Goal: Task Accomplishment & Management: Complete application form

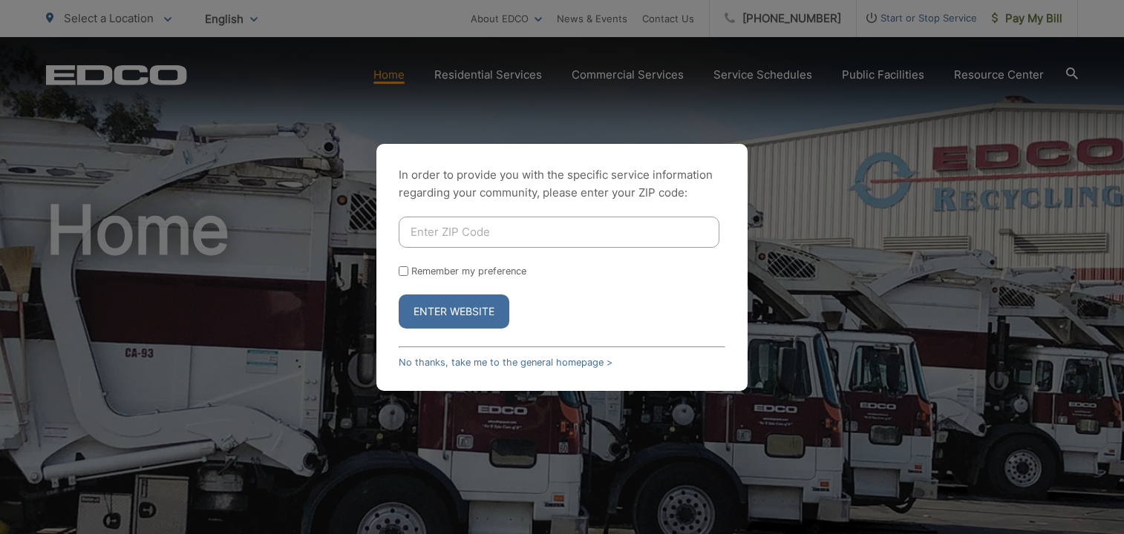
click at [531, 231] on input "Enter ZIP Code" at bounding box center [559, 232] width 321 height 31
type input "92020"
click at [468, 321] on button "Enter Website" at bounding box center [454, 312] width 111 height 34
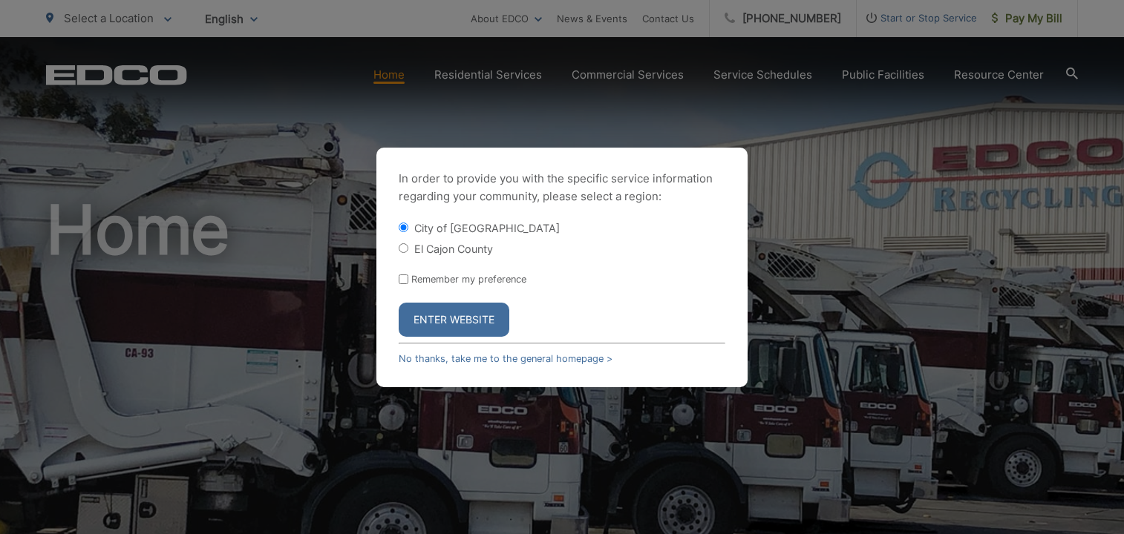
click at [486, 323] on button "Enter Website" at bounding box center [454, 320] width 111 height 34
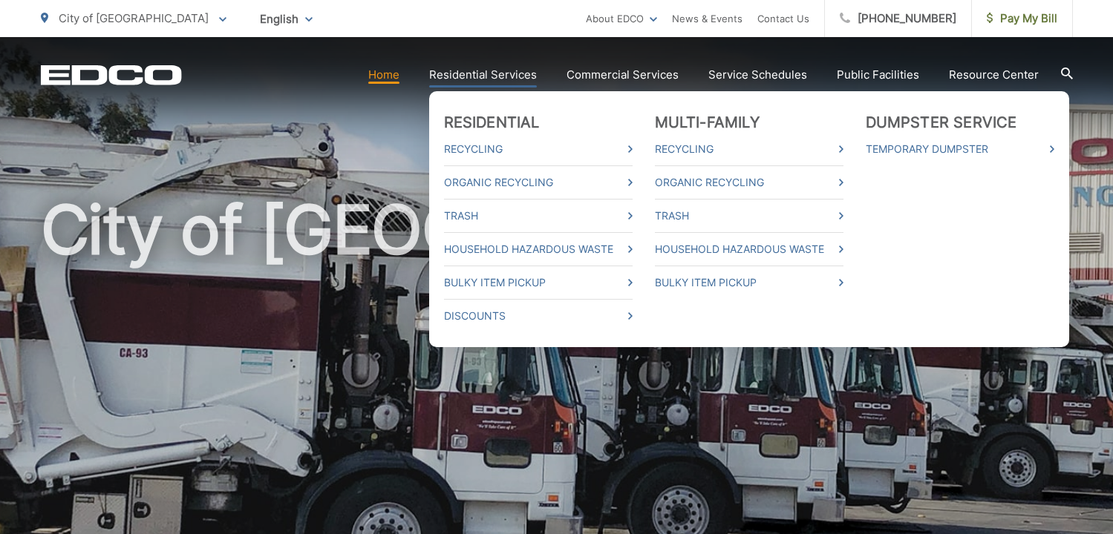
click at [492, 69] on link "Residential Services" at bounding box center [483, 75] width 108 height 18
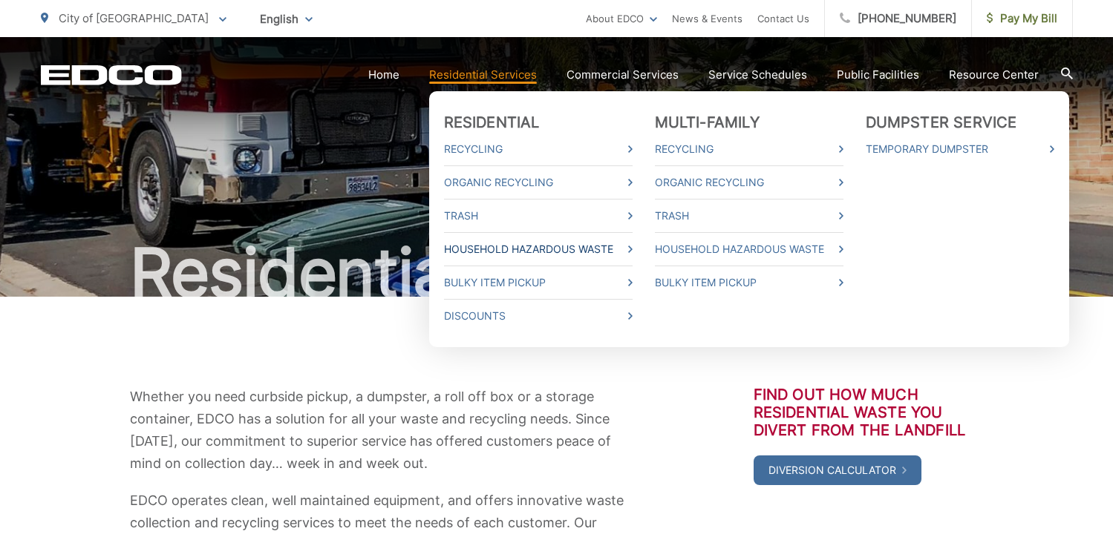
click at [483, 250] on link "Household Hazardous Waste" at bounding box center [538, 249] width 189 height 18
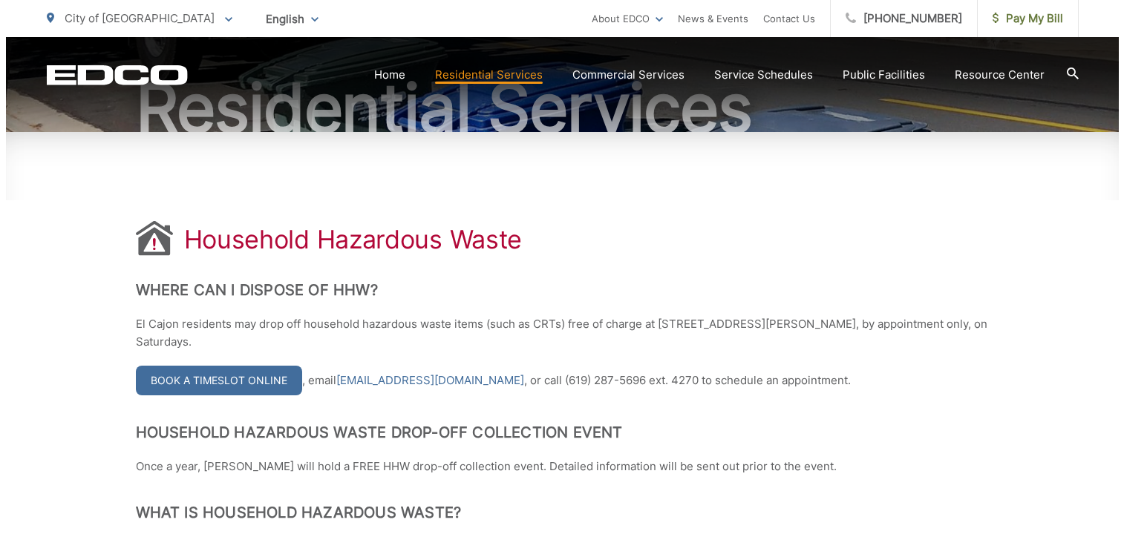
scroll to position [223, 0]
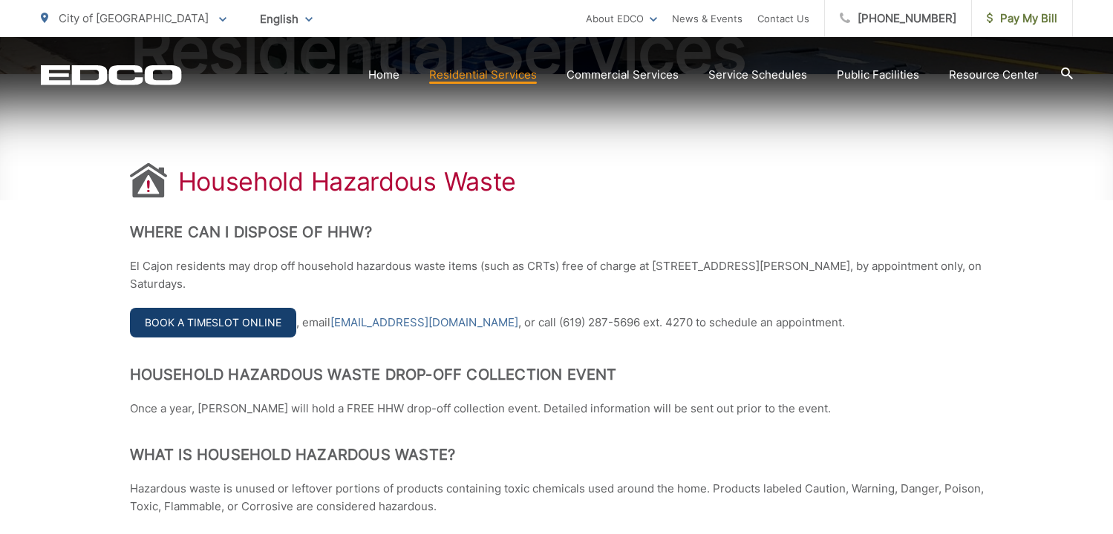
click at [223, 327] on link "Book a Timeslot Online" at bounding box center [213, 323] width 166 height 30
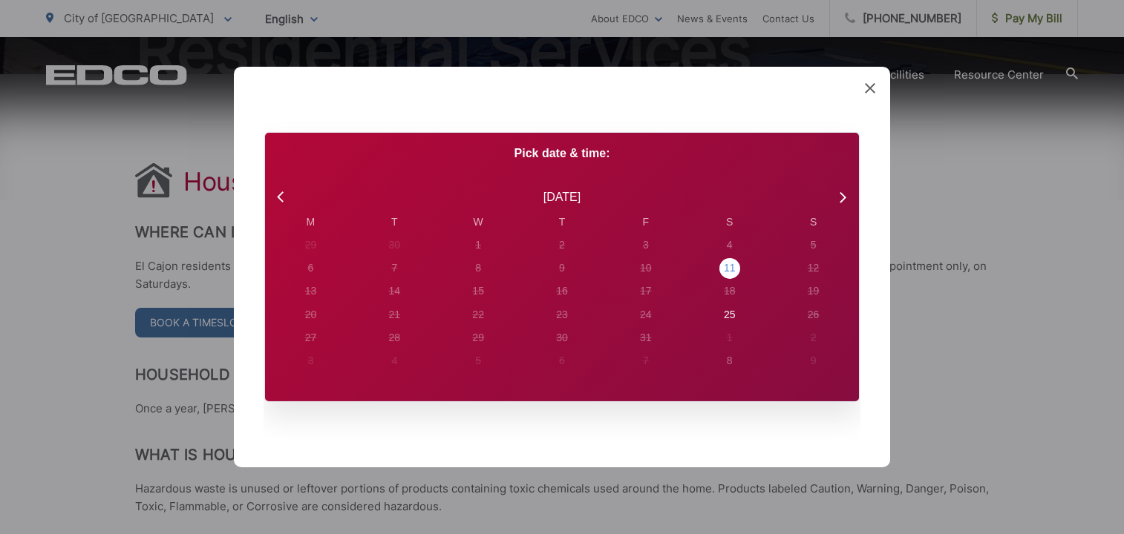
click at [728, 267] on div "11" at bounding box center [730, 269] width 12 height 16
radio input "true"
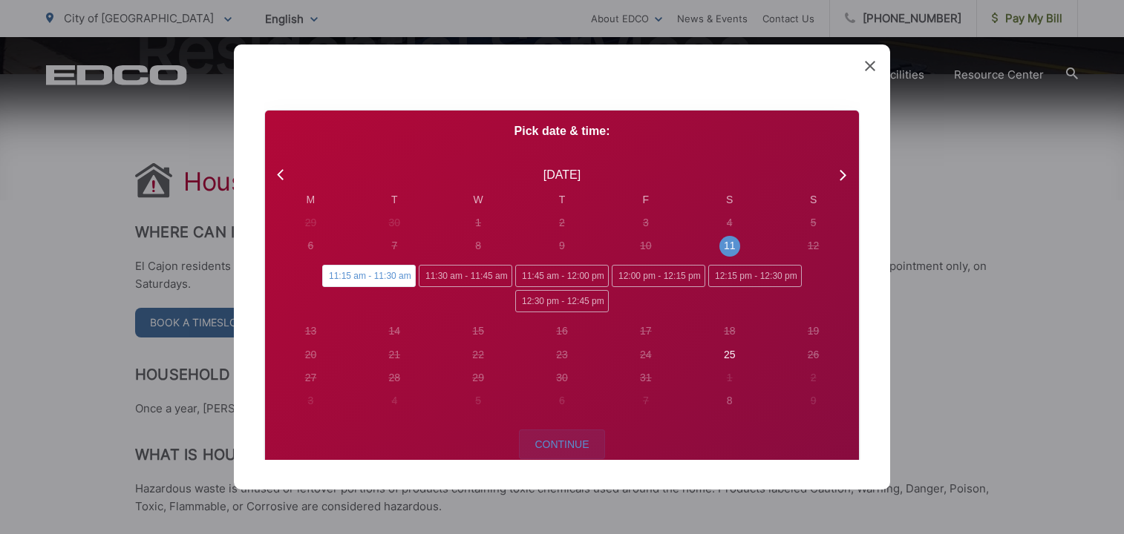
click at [567, 440] on span "Continue" at bounding box center [561, 445] width 54 height 12
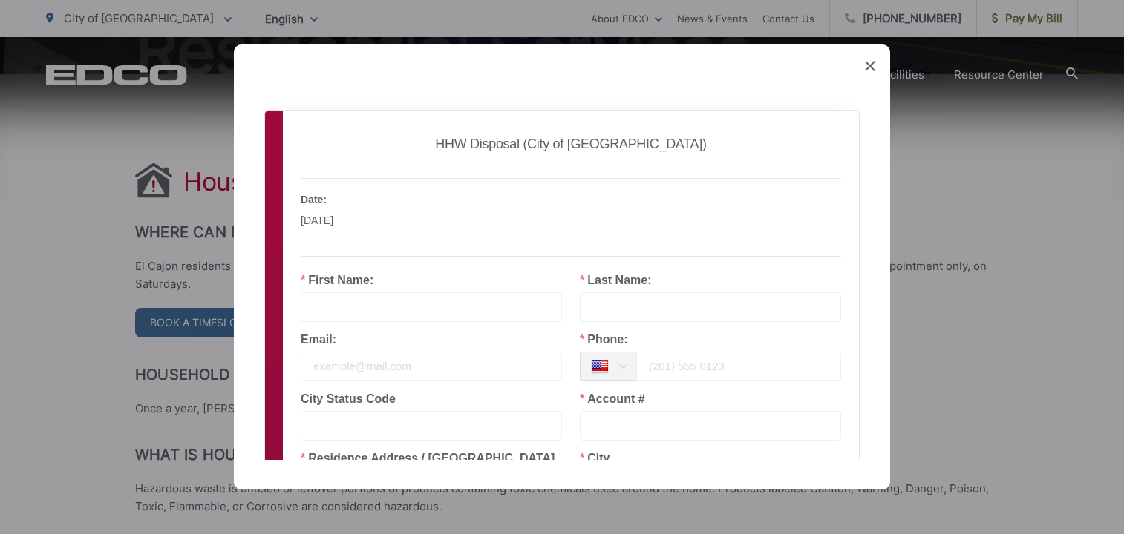
click at [362, 314] on input "text" at bounding box center [431, 307] width 261 height 30
type input "ROBERT"
click at [693, 300] on input "text" at bounding box center [710, 307] width 261 height 30
click at [657, 309] on input "MAND" at bounding box center [710, 307] width 261 height 30
type input "MANDGIE"
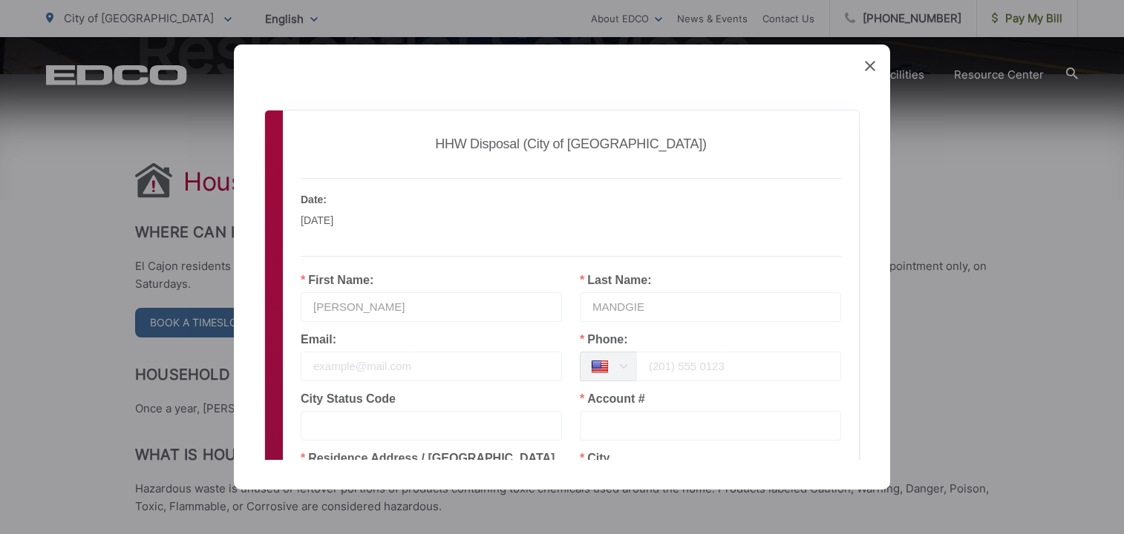
click at [464, 358] on input "email" at bounding box center [431, 367] width 261 height 30
click at [675, 364] on input "tel" at bounding box center [738, 367] width 205 height 30
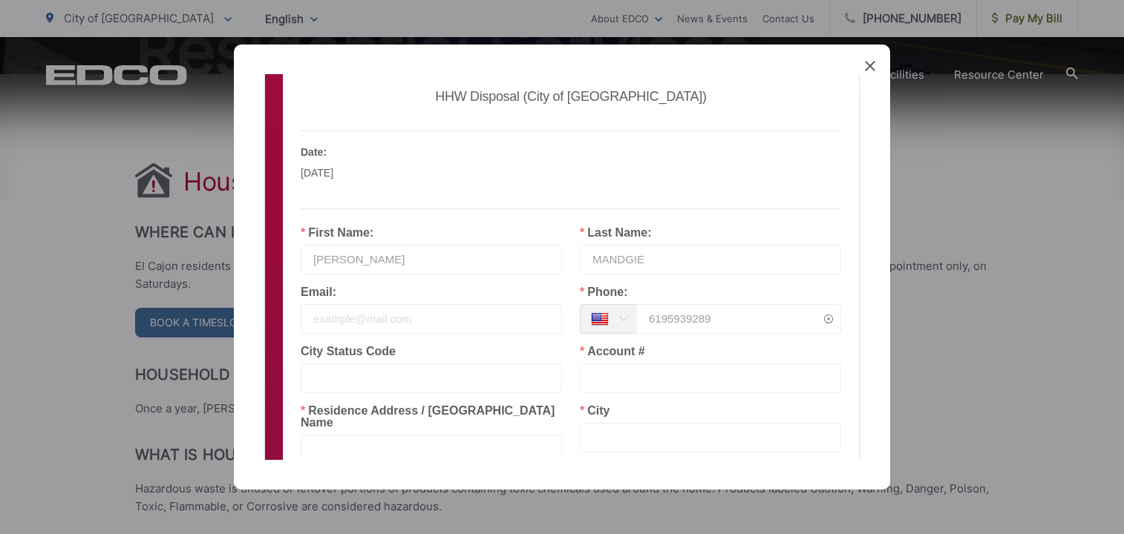
scroll to position [74, 0]
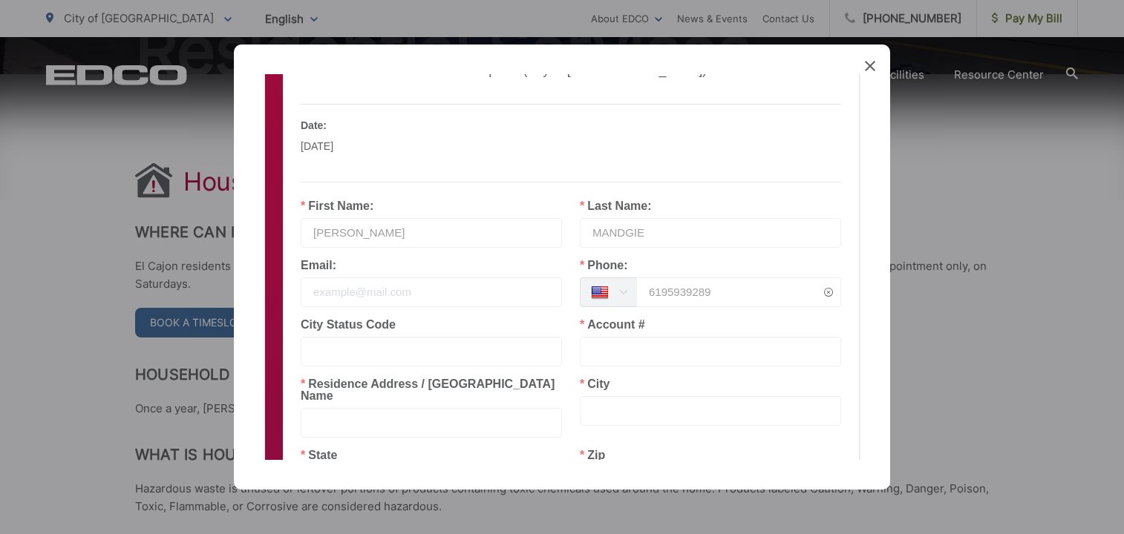
type input "6195939289"
click at [615, 355] on input "text" at bounding box center [710, 352] width 261 height 30
type input "613901"
click at [609, 410] on input "text" at bounding box center [710, 411] width 261 height 30
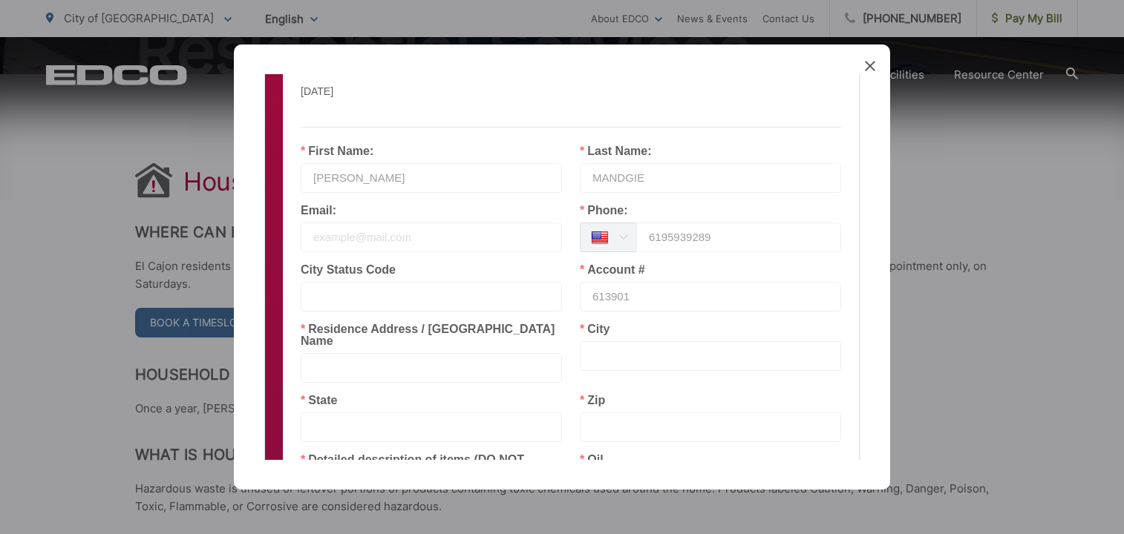
scroll to position [223, 0]
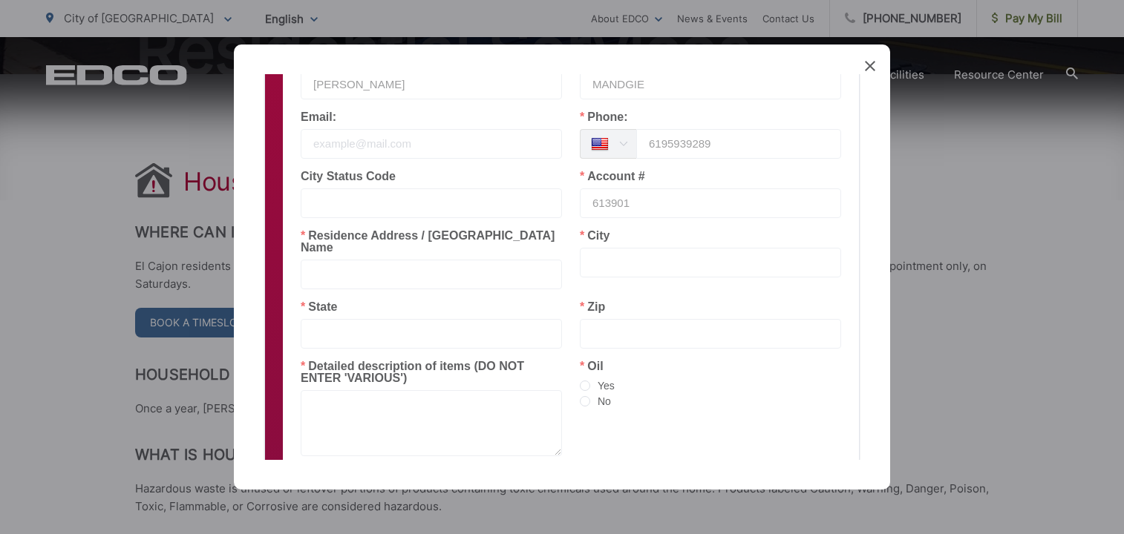
click at [337, 319] on input "text" at bounding box center [431, 334] width 261 height 30
type input "V"
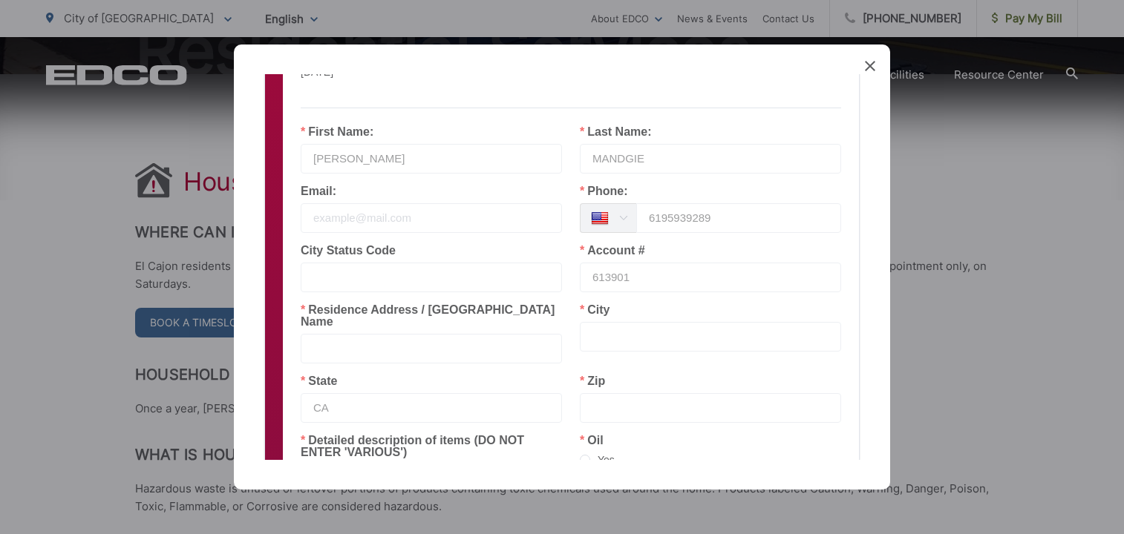
type input "CA"
click at [330, 281] on input "text" at bounding box center [431, 278] width 261 height 30
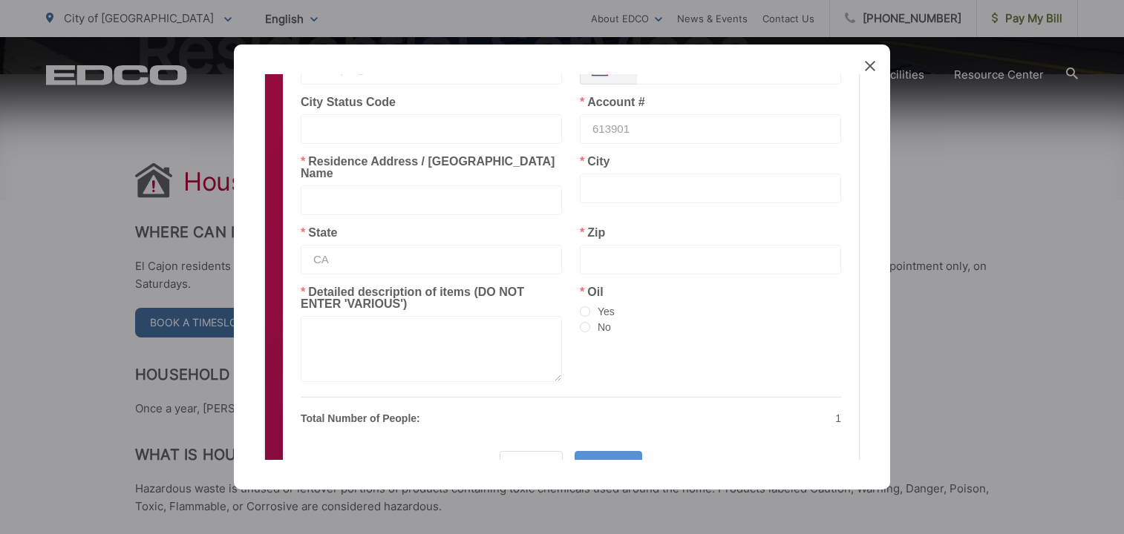
scroll to position [366, 0]
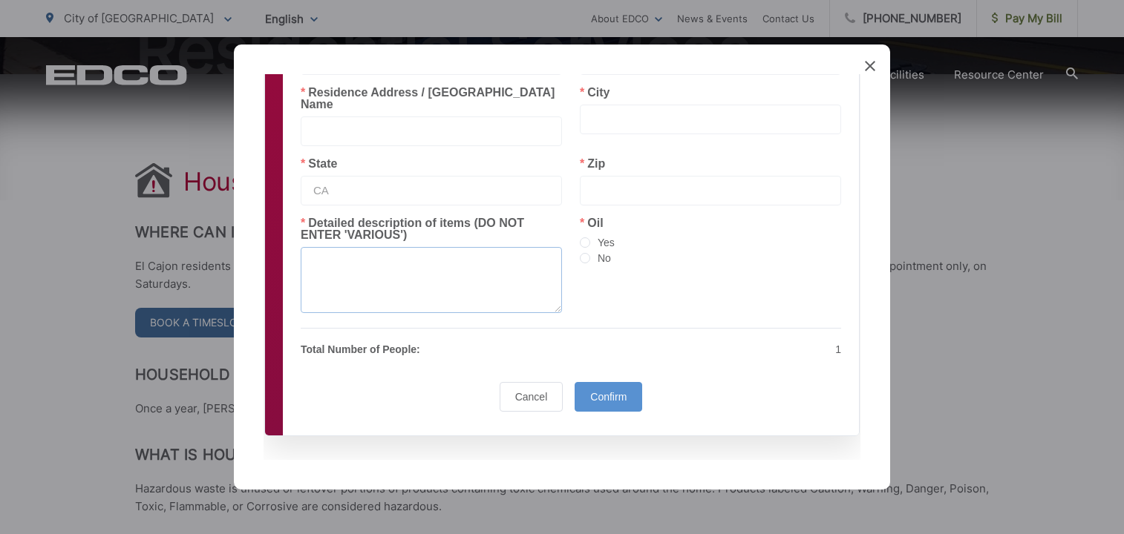
click at [335, 253] on textarea at bounding box center [431, 280] width 261 height 66
click at [474, 264] on textarea at bounding box center [431, 280] width 261 height 66
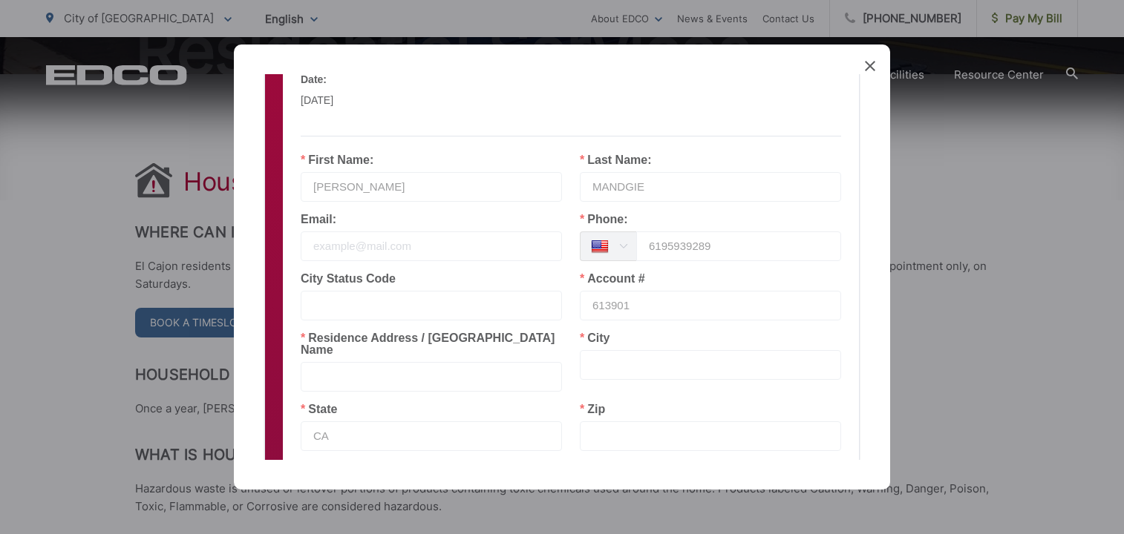
scroll to position [148, 0]
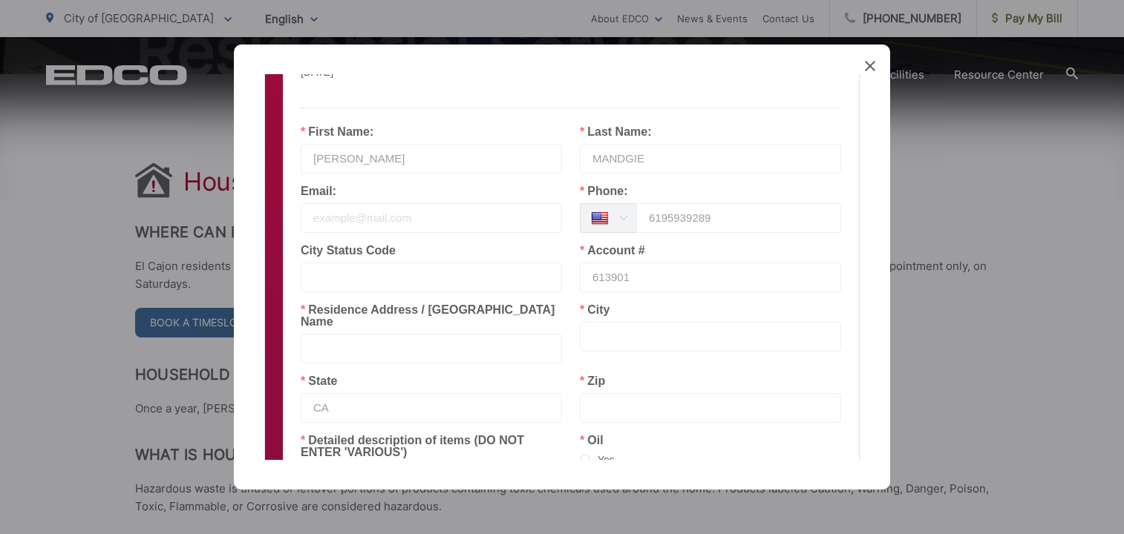
type textarea "SHARPS, BATTERIES, SMALL CANS PAINT, SPRAY PAINT"
drag, startPoint x: 322, startPoint y: 284, endPoint x: 315, endPoint y: 287, distance: 8.0
click at [323, 284] on input "text" at bounding box center [431, 278] width 261 height 30
click at [326, 334] on input "text" at bounding box center [431, 349] width 261 height 30
type input "1650 VANN CT"
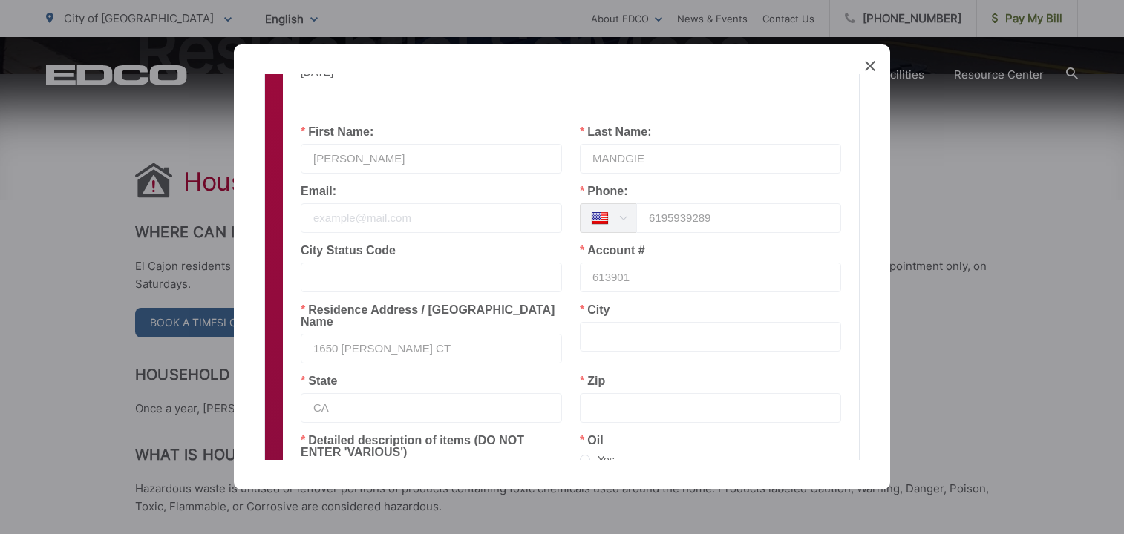
click at [615, 334] on input "text" at bounding box center [710, 337] width 261 height 30
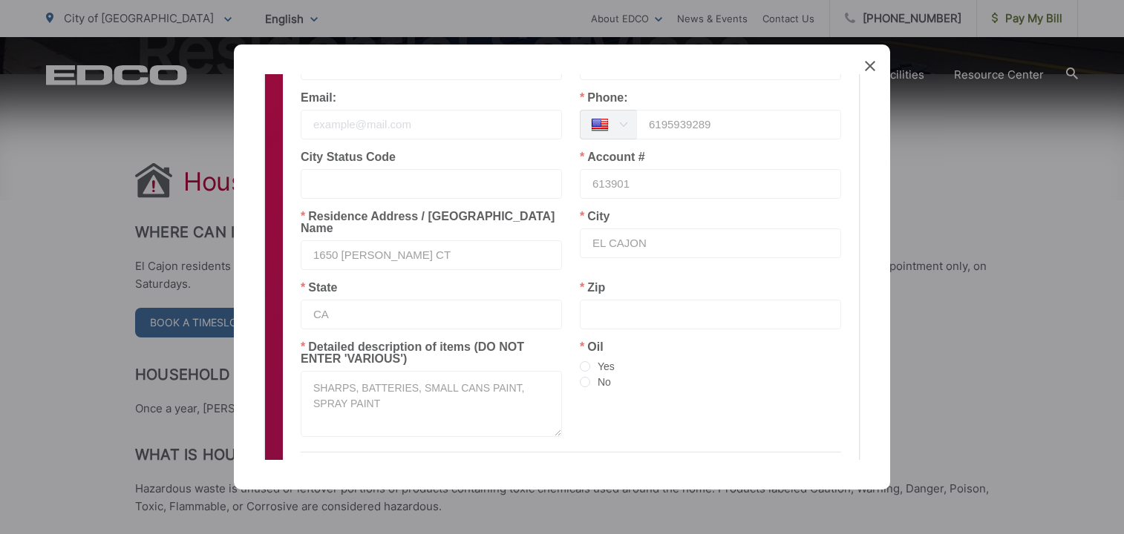
scroll to position [297, 0]
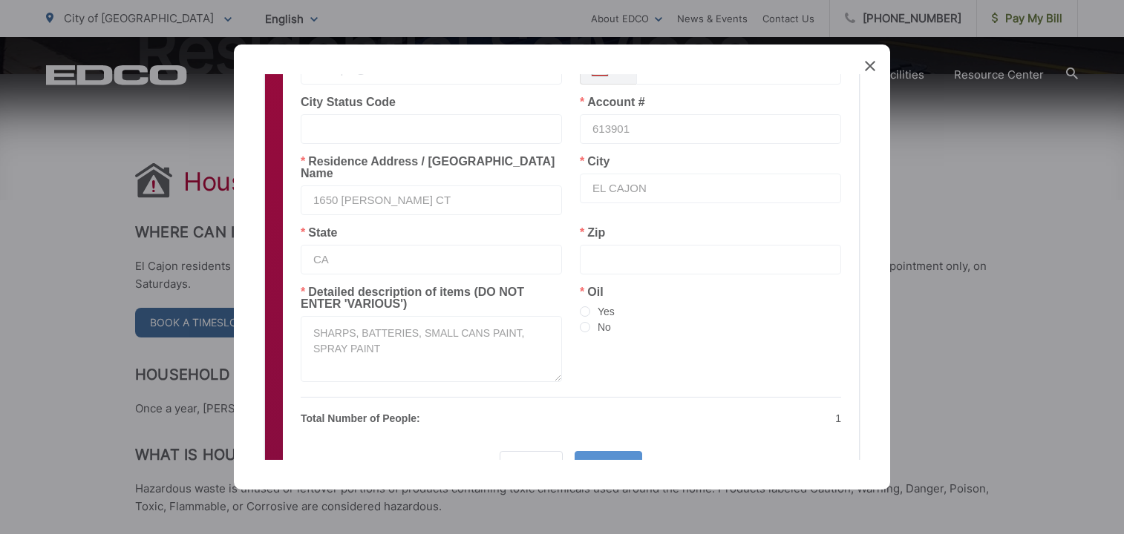
type input "EL CAJON"
click at [631, 245] on input "text" at bounding box center [710, 260] width 261 height 30
type input "92020"
click at [580, 322] on span at bounding box center [585, 327] width 10 height 10
click at [580, 322] on input "No" at bounding box center [585, 328] width 10 height 12
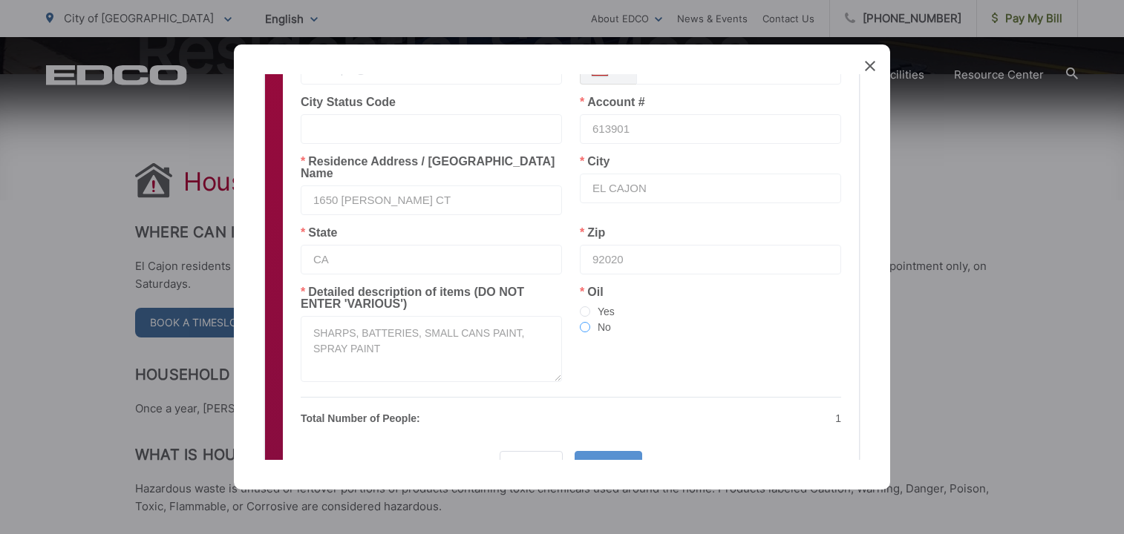
radio input "true"
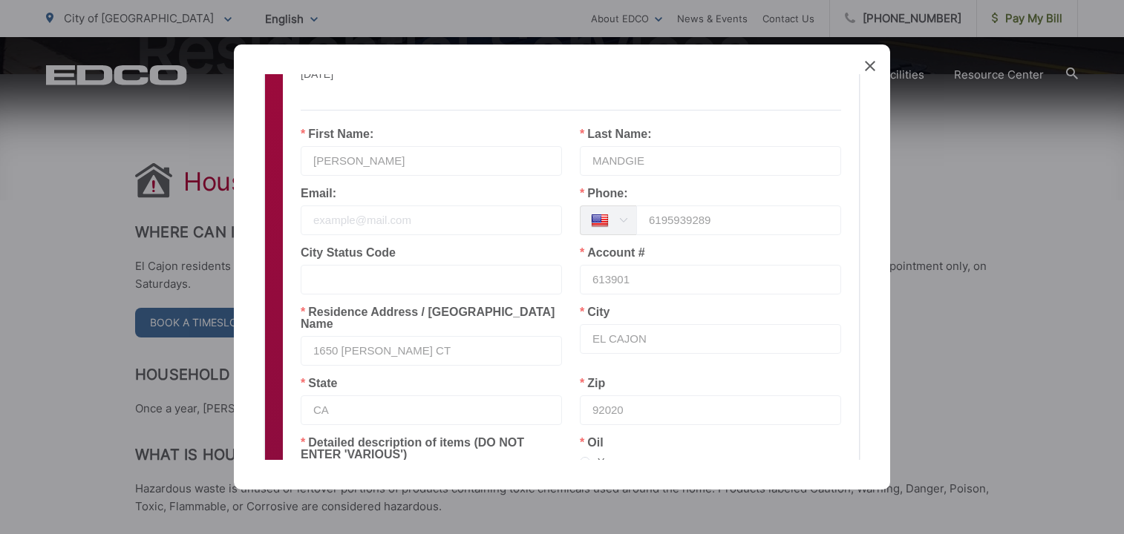
scroll to position [148, 0]
click at [361, 275] on input "text" at bounding box center [431, 278] width 261 height 30
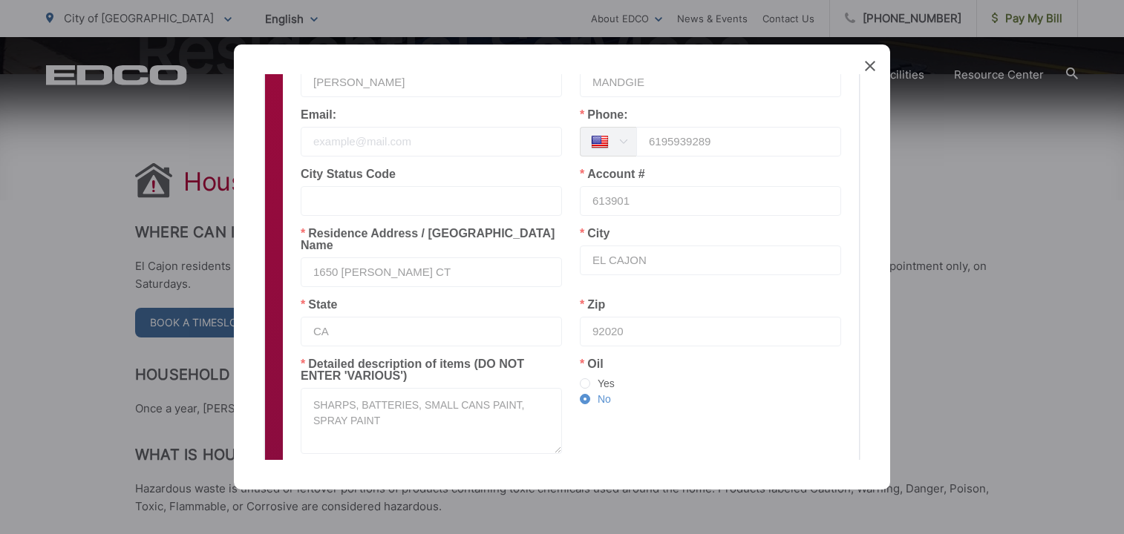
scroll to position [366, 0]
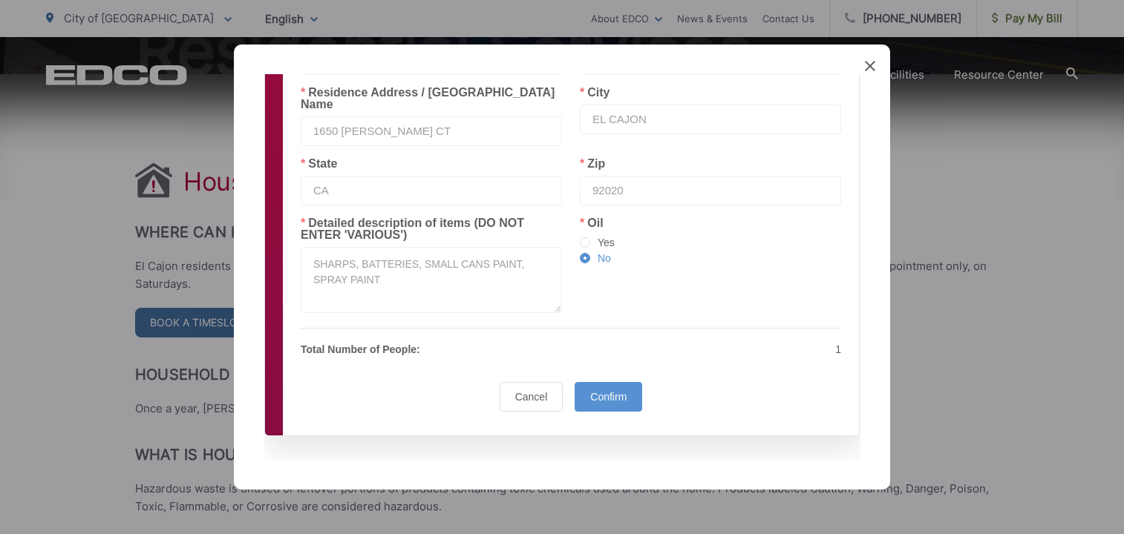
click at [395, 119] on input "1650 VANN CT" at bounding box center [431, 132] width 261 height 30
click at [599, 391] on span "Confirm" at bounding box center [608, 397] width 36 height 12
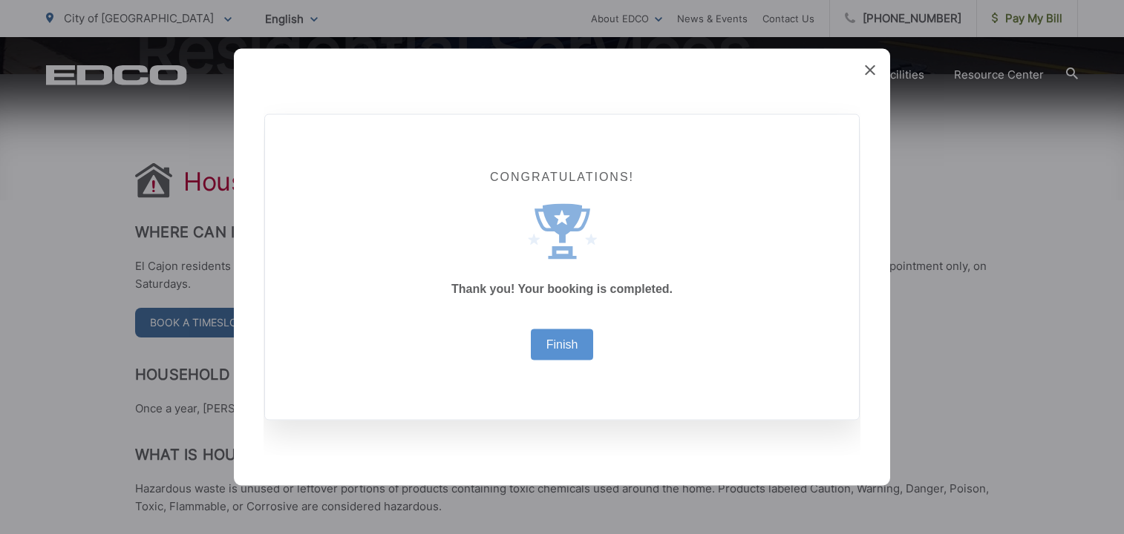
scroll to position [0, 0]
click at [559, 347] on link "Finish" at bounding box center [562, 345] width 32 height 12
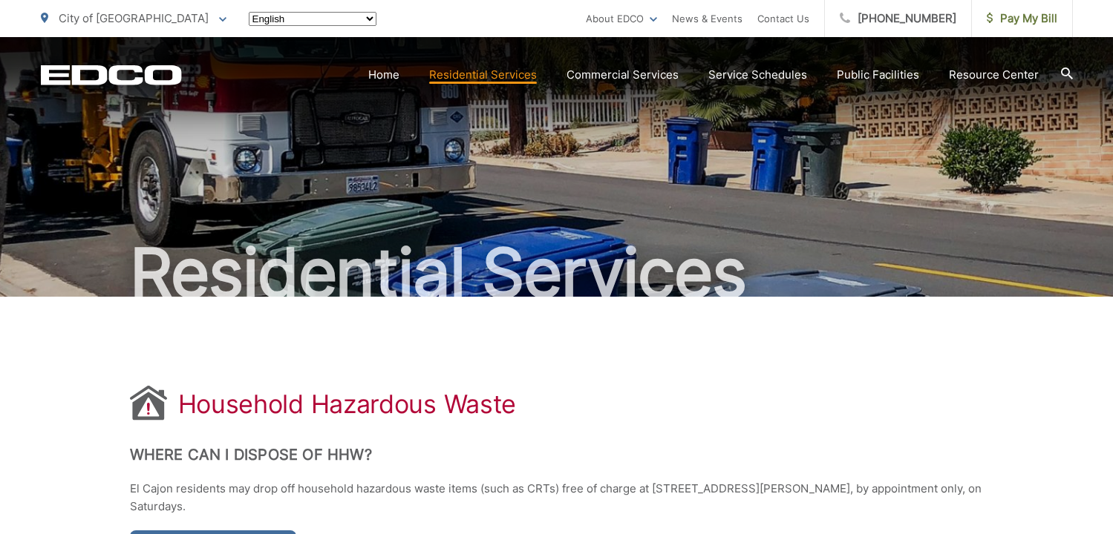
scroll to position [223, 0]
